Goal: Information Seeking & Learning: Understand process/instructions

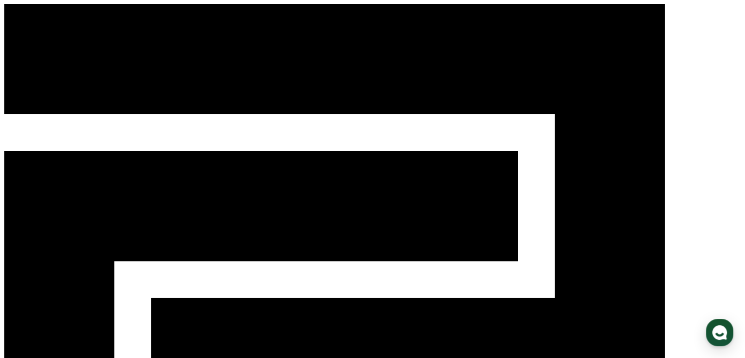
scroll to position [1613, 0]
select select
drag, startPoint x: 258, startPoint y: 129, endPoint x: 368, endPoint y: 172, distance: 117.7
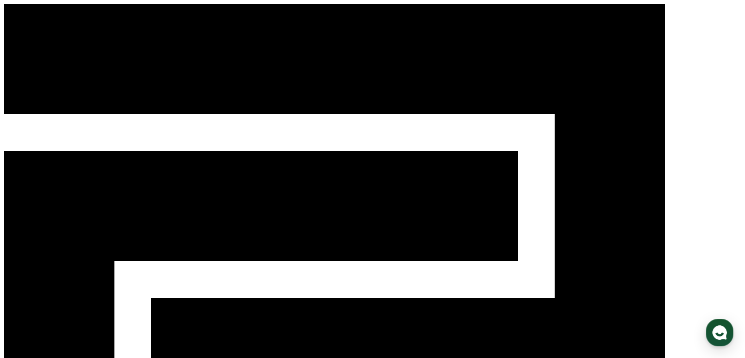
copy div "시댁 눈에 사람 아닌 몸종, 씨받이로만 여겨졌던 은주, 사랑 한 번 못 받고 시집살이 끝에 쓰러진 그 순간, 그녀의 몸에 참지 않는 조상신이 …"
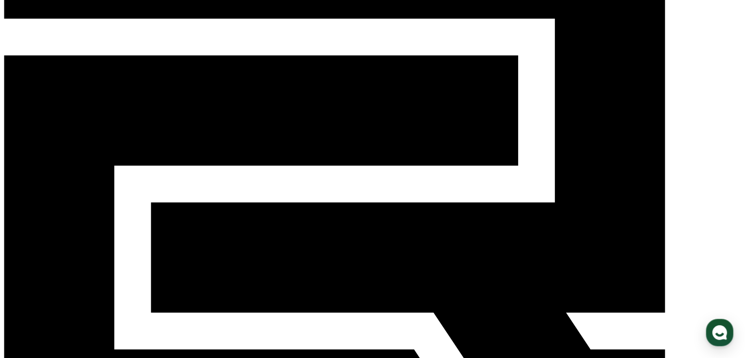
scroll to position [98, 0]
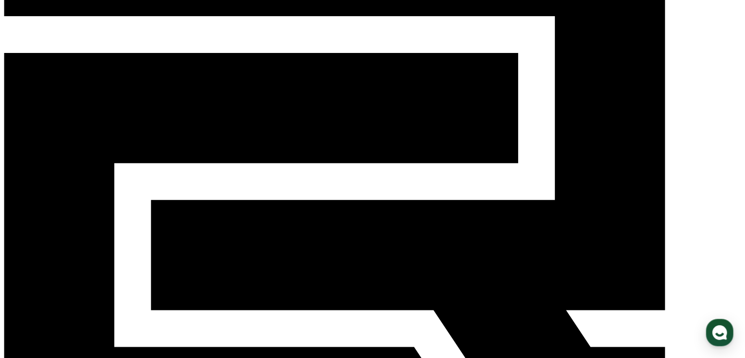
drag, startPoint x: 237, startPoint y: 194, endPoint x: 409, endPoint y: 235, distance: 177.0
copy div "*필수사항 - 영상 본문 및 설명란에 필수 문구 삽입 '본 컨텐츠는 숏챠(Shortcha) 앱에서 감상할 수 있습니다' - 해시태그 필수 삽입…"
type textarea "*"
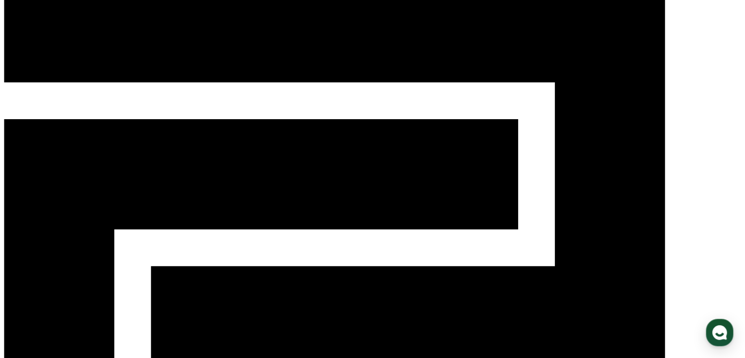
scroll to position [49, 0]
